Goal: Check status: Check status

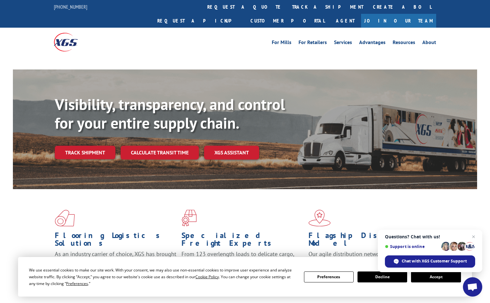
click at [420, 281] on button "Accept" at bounding box center [436, 277] width 50 height 11
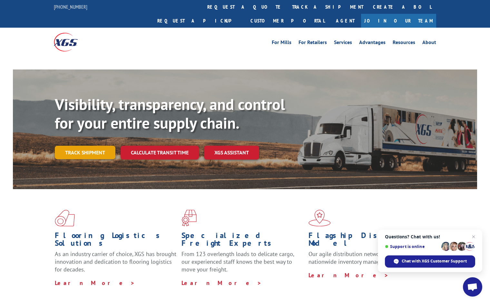
click at [98, 146] on link "Track shipment" at bounding box center [85, 153] width 61 height 14
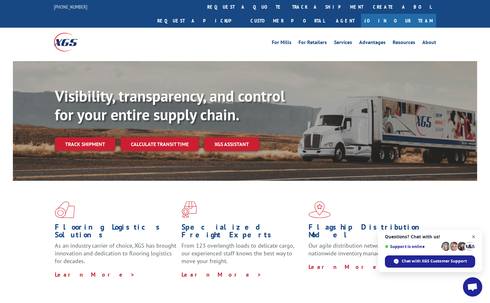
click at [474, 239] on span "Close chat" at bounding box center [473, 237] width 8 height 8
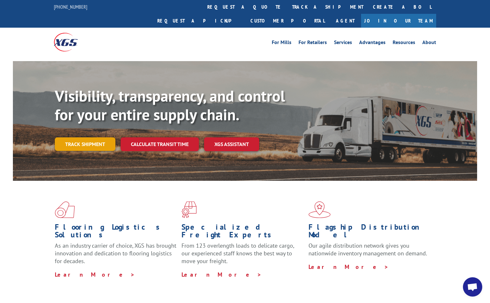
click at [75, 138] on link "Track shipment" at bounding box center [85, 145] width 61 height 14
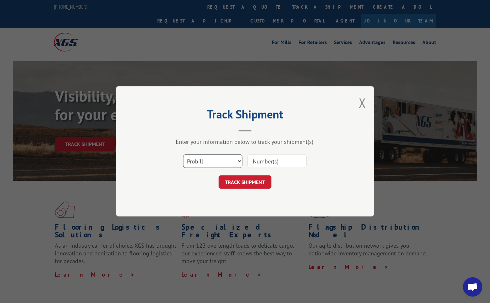
click at [234, 160] on select "Select category... Probill BOL PO" at bounding box center [212, 162] width 59 height 14
click at [262, 161] on input at bounding box center [276, 162] width 59 height 14
paste input "15340334"
type input "15340334"
click at [248, 184] on button "TRACK SHIPMENT" at bounding box center [244, 183] width 53 height 14
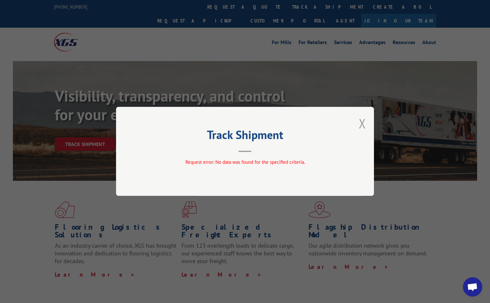
click at [363, 126] on button "Close modal" at bounding box center [362, 123] width 7 height 17
